Goal: Task Accomplishment & Management: Complete application form

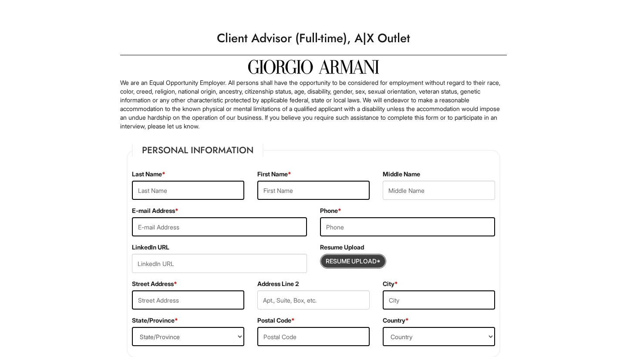
click at [355, 267] on input "Resume Upload*" at bounding box center [353, 261] width 65 height 14
type input "C:\fakepath\Ananna Alam-updated resume.docx"
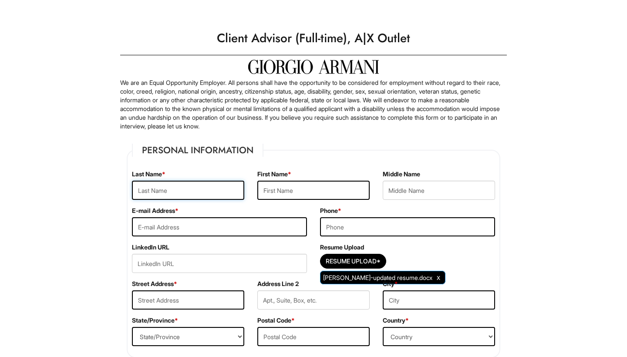
type input "alam"
click at [277, 193] on input "text" at bounding box center [313, 190] width 112 height 19
type input "ananna"
type input "anannaalam@icloud.com"
type input "7132573607"
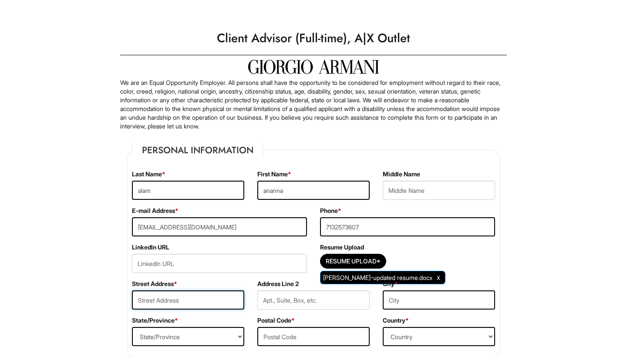
type input "10718 White Oak Park Court"
type input "Cypress"
select select "TX"
type input "77429"
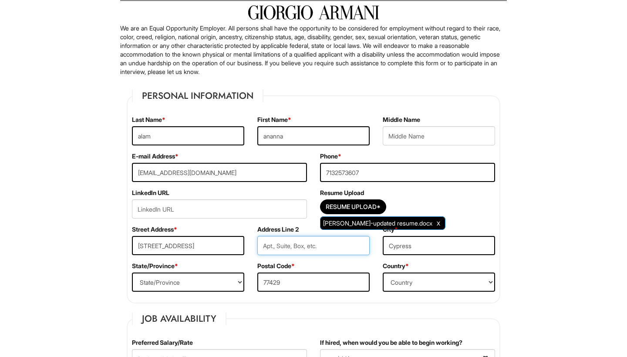
scroll to position [63, 0]
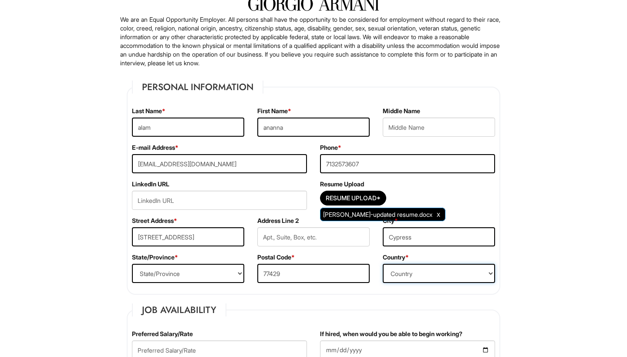
select select "United States of America"
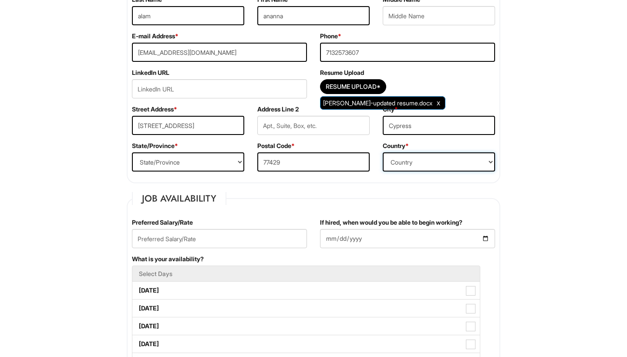
scroll to position [214, 0]
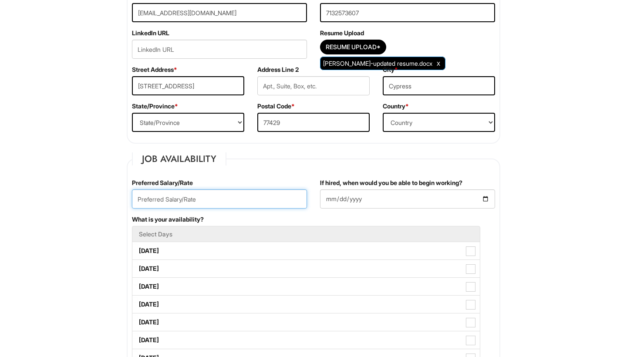
click at [243, 199] on input "text" at bounding box center [219, 199] width 175 height 19
type input "16"
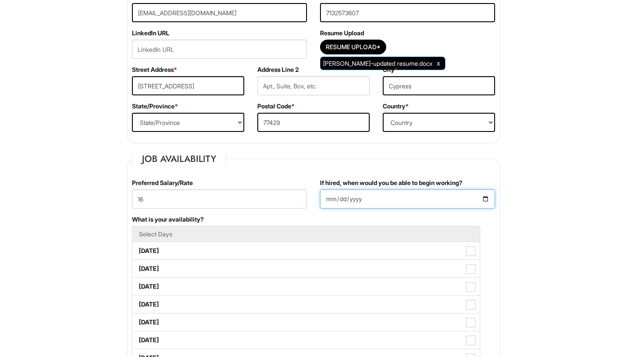
click at [386, 201] on input "If hired, when would you be able to begin working?" at bounding box center [407, 199] width 175 height 19
type input "2025-08-31"
click at [277, 166] on fieldset "Job Availability Preferred Salary/Rate 16 If hired, when would you be able to b…" at bounding box center [314, 330] width 374 height 356
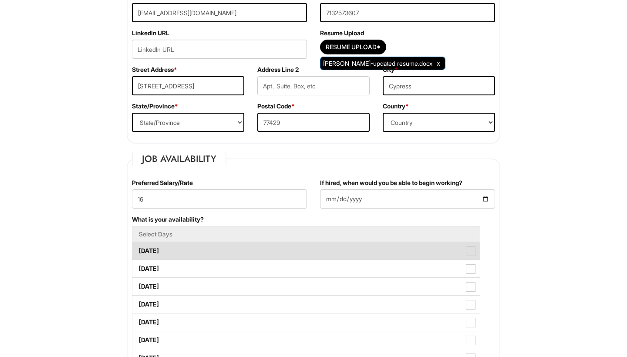
click at [246, 250] on label "Monday" at bounding box center [306, 250] width 348 height 17
click at [138, 250] on Available_Monday "Monday" at bounding box center [135, 247] width 6 height 6
checkbox Available_Monday "true"
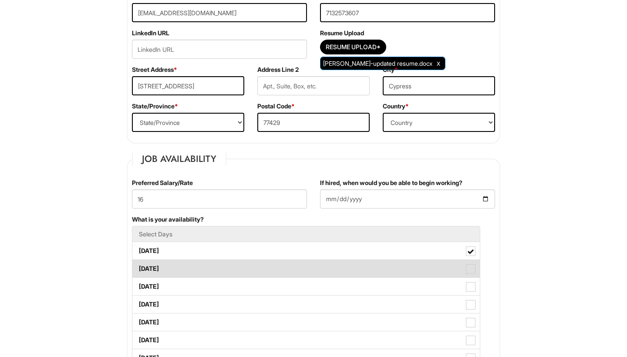
click at [375, 267] on label "Tuesday" at bounding box center [306, 268] width 348 height 17
click at [138, 267] on Available_Tuesday "Tuesday" at bounding box center [135, 265] width 6 height 6
checkbox Available_Tuesday "true"
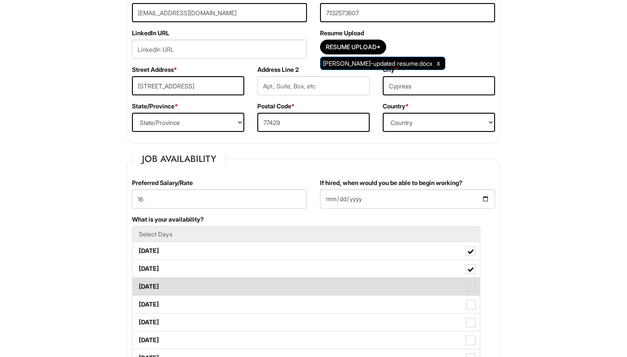
click at [374, 282] on label "Wednesday" at bounding box center [306, 286] width 348 height 17
click at [138, 282] on Available_Wednesday "Wednesday" at bounding box center [135, 283] width 6 height 6
click at [374, 292] on label "Wednesday" at bounding box center [306, 286] width 348 height 17
click at [138, 285] on Available_Wednesday "Wednesday" at bounding box center [135, 283] width 6 height 6
click at [370, 284] on label "Wednesday" at bounding box center [306, 286] width 348 height 17
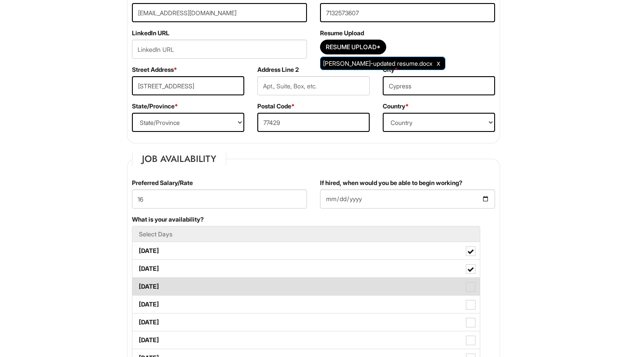
click at [138, 284] on Available_Wednesday "Wednesday" at bounding box center [135, 283] width 6 height 6
checkbox Available_Wednesday "true"
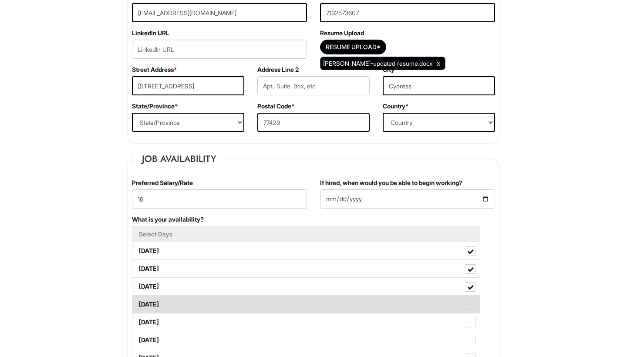
click at [370, 301] on label "Thursday" at bounding box center [306, 304] width 348 height 17
click at [138, 301] on Available_Thursday "Thursday" at bounding box center [135, 301] width 6 height 6
checkbox Available_Thursday "true"
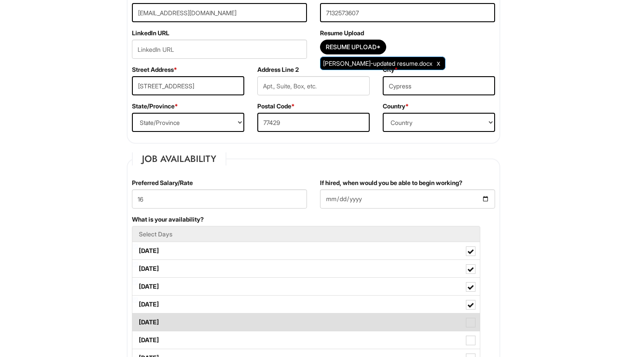
click at [370, 319] on label "Friday" at bounding box center [306, 322] width 348 height 17
click at [138, 319] on Available_Friday "Friday" at bounding box center [135, 318] width 6 height 6
checkbox Available_Friday "true"
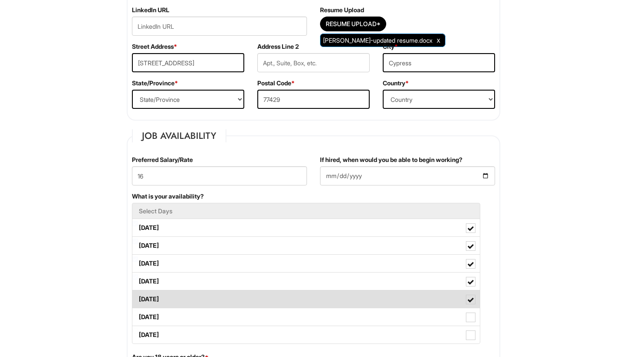
scroll to position [277, 0]
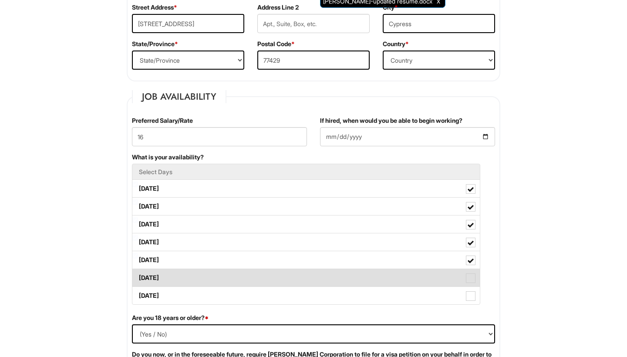
click at [309, 286] on label "Saturday" at bounding box center [306, 277] width 348 height 17
click at [138, 277] on Available_Saturday "Saturday" at bounding box center [135, 274] width 6 height 6
checkbox Available_Saturday "true"
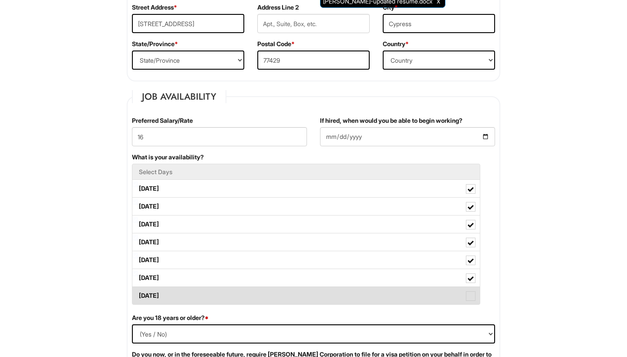
click at [309, 294] on label "Sunday" at bounding box center [306, 295] width 348 height 17
click at [138, 294] on Available_Sunday "Sunday" at bounding box center [135, 292] width 6 height 6
checkbox Available_Sunday "true"
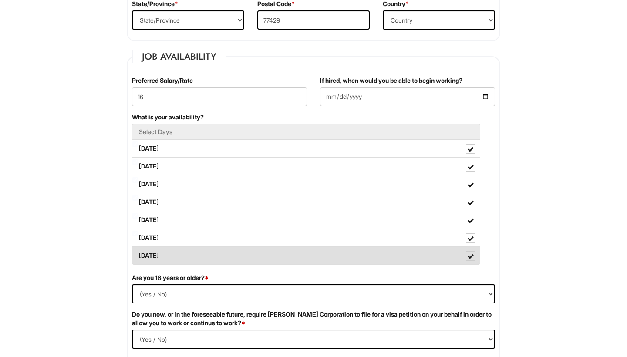
scroll to position [366, 0]
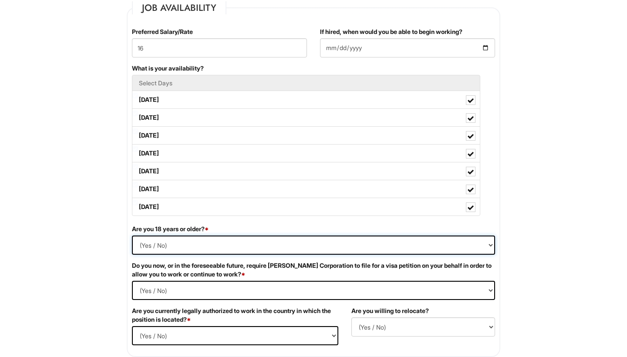
select select "Yes"
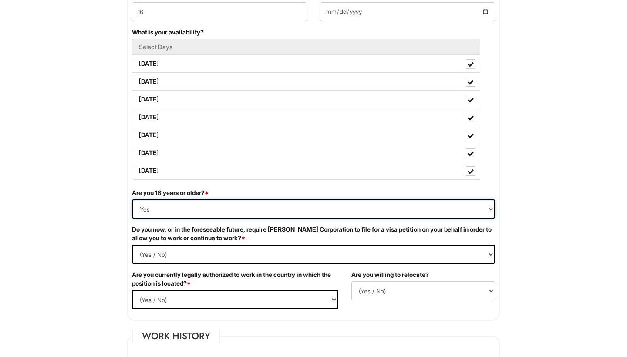
scroll to position [417, 0]
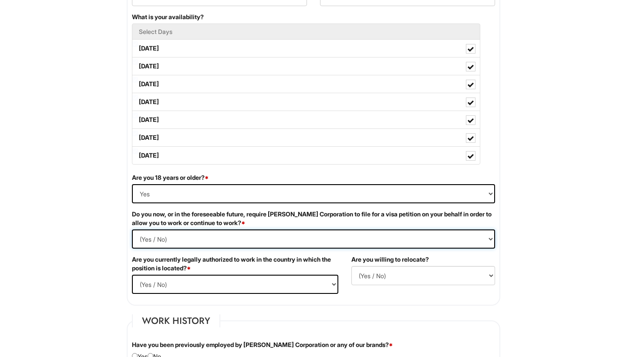
select Required "No"
select select "Yes"
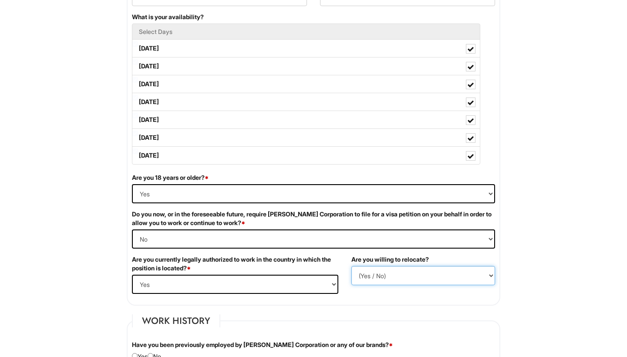
select select "Y"
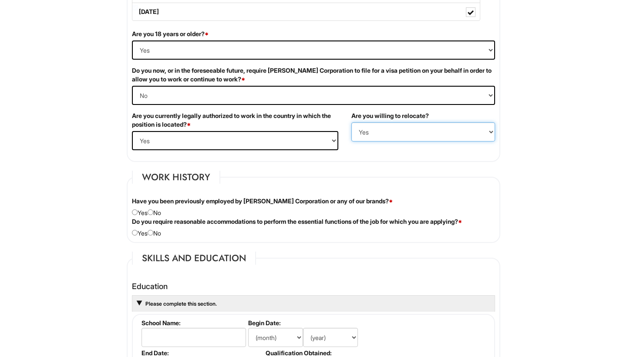
scroll to position [564, 0]
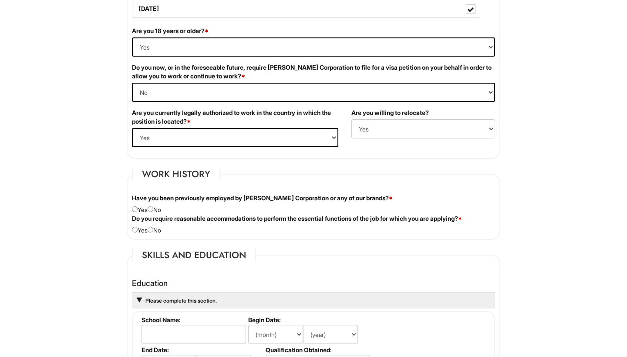
click at [156, 211] on div "Have you been previously employed by Giorgio Armani Corporation or any of our b…" at bounding box center [313, 204] width 376 height 20
click at [153, 210] on input "radio" at bounding box center [151, 210] width 6 height 6
radio input "true"
click at [153, 227] on input "radio" at bounding box center [151, 230] width 6 height 6
radio input "true"
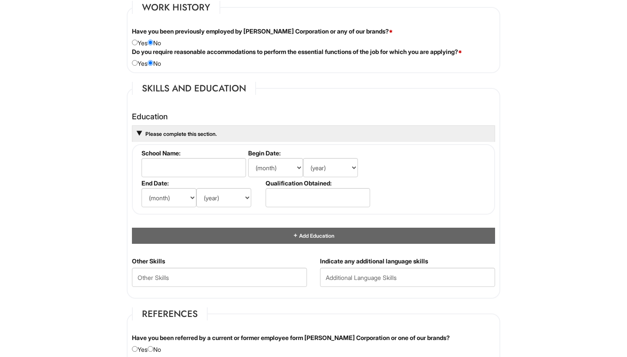
scroll to position [731, 0]
click at [152, 164] on input "texas State Univeristy" at bounding box center [194, 167] width 105 height 19
click at [212, 167] on input "Texas State Univeristy" at bounding box center [194, 167] width 105 height 19
type input "Texas State University"
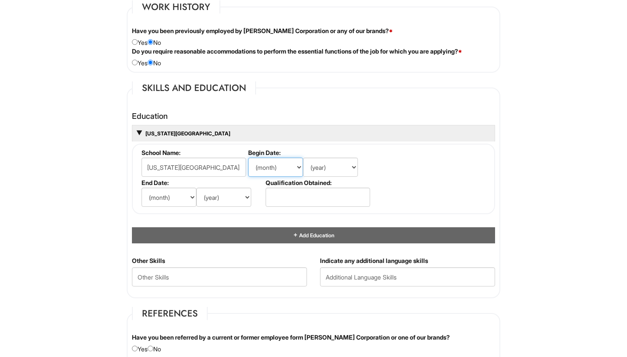
select select "1"
select select "2023"
select select "12"
select select "2025"
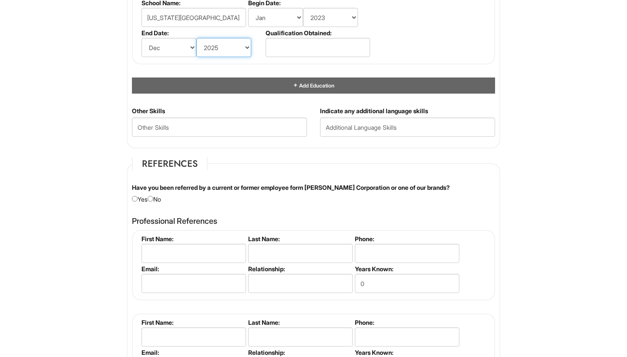
scroll to position [882, 0]
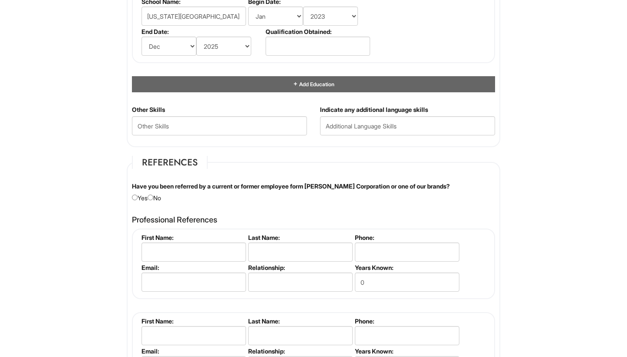
click at [153, 195] on input "radio" at bounding box center [151, 198] width 6 height 6
radio input "true"
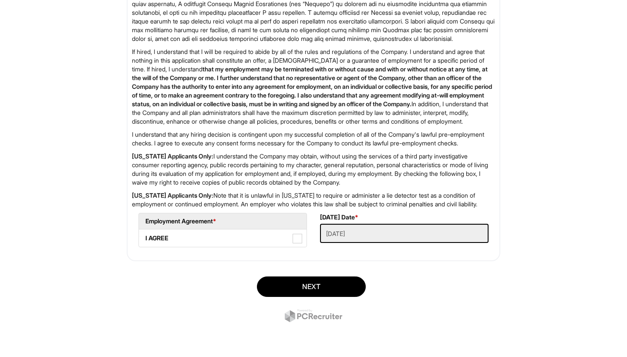
scroll to position [1376, 0]
click at [300, 240] on span at bounding box center [298, 239] width 10 height 10
click at [145, 237] on AGREE "I AGREE" at bounding box center [142, 234] width 6 height 6
checkbox AGREE "true"
click at [315, 279] on button "Next" at bounding box center [311, 287] width 109 height 20
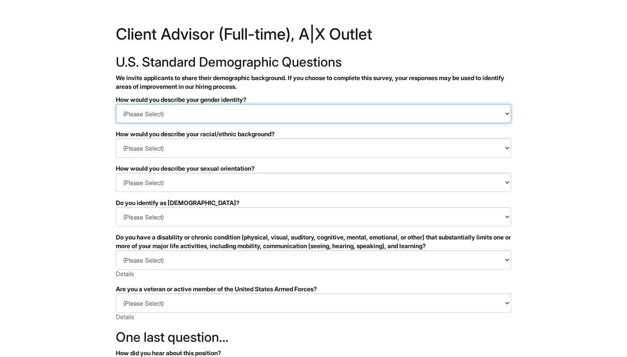
select select "Woman"
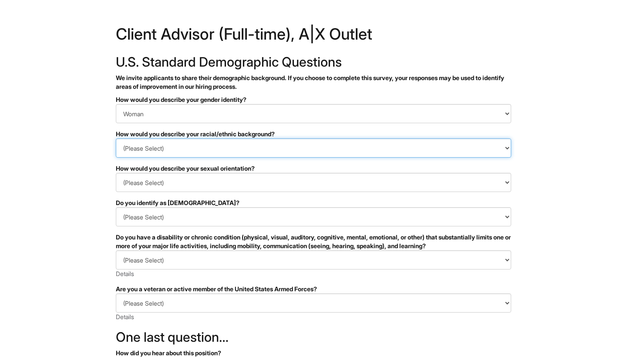
select select "South Asian"
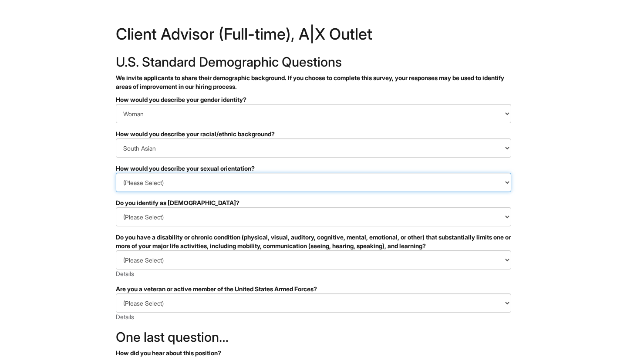
select select "I don't wish to answer"
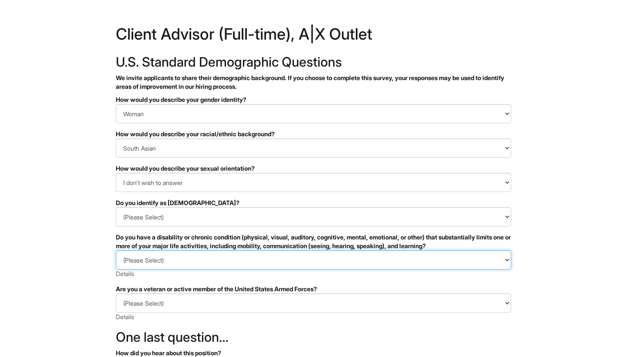
select select "NO, I DON'T HAVE A DISABILITY"
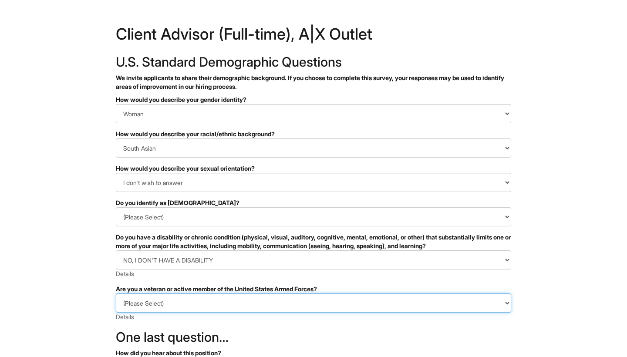
select select "I AM NOT A PROTECTED VETERAN"
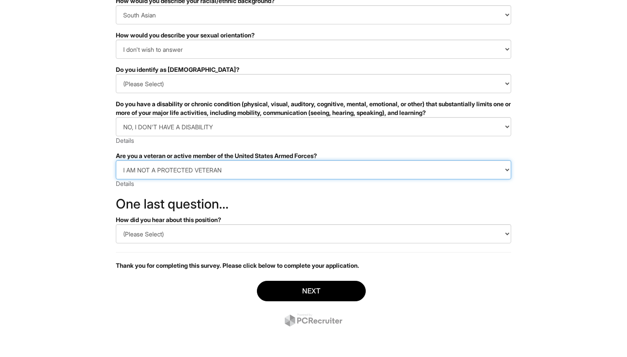
scroll to position [133, 0]
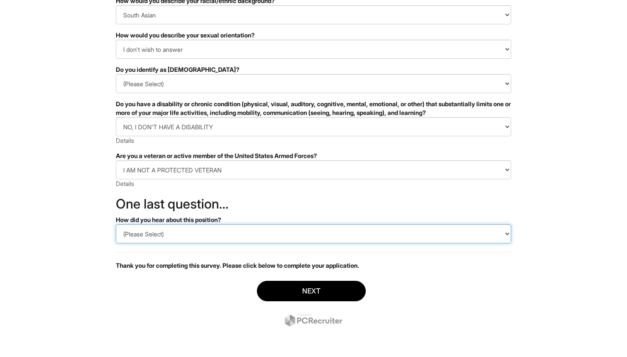
select select "Indeed"
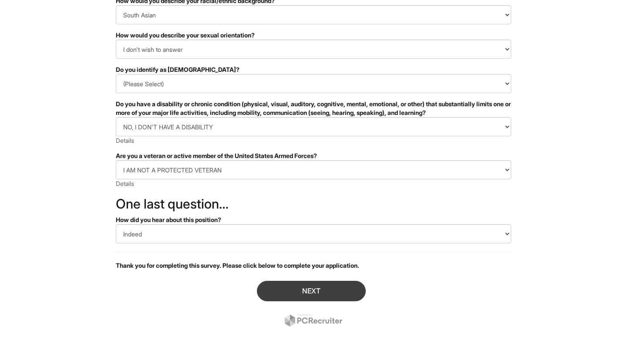
click at [320, 289] on button "Next" at bounding box center [311, 291] width 109 height 20
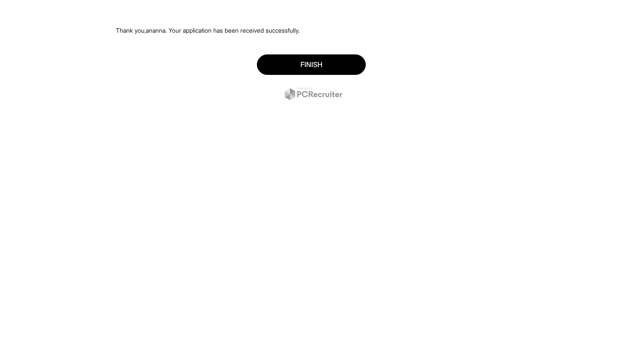
click at [313, 77] on div "Finish" at bounding box center [314, 78] width 396 height 61
click at [312, 68] on button "Finish" at bounding box center [311, 64] width 109 height 20
